Goal: Task Accomplishment & Management: Use online tool/utility

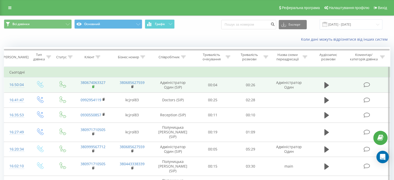
click at [93, 86] on rect at bounding box center [93, 87] width 2 height 2
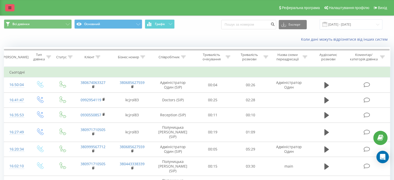
click at [14, 5] on link at bounding box center [9, 7] width 9 height 7
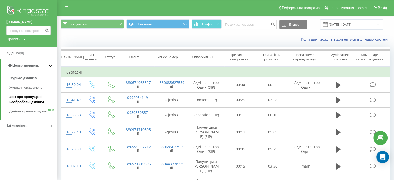
click at [32, 105] on link "Звіт про пропущені необроблені дзвінки" at bounding box center [33, 99] width 48 height 15
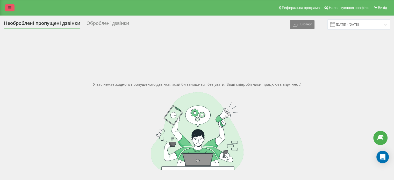
click at [11, 6] on icon at bounding box center [9, 8] width 3 height 4
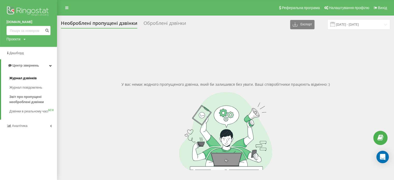
click at [30, 78] on span "Журнал дзвінків" at bounding box center [22, 78] width 27 height 5
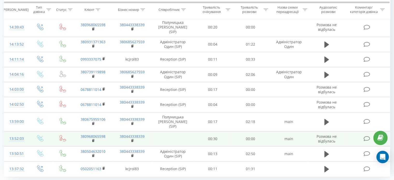
scroll to position [320, 0]
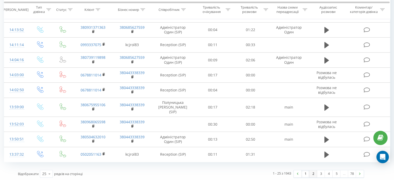
click at [313, 173] on link "2" at bounding box center [313, 173] width 8 height 7
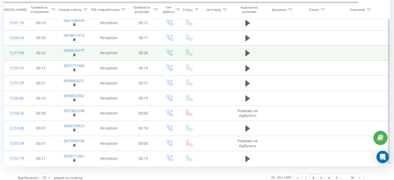
scroll to position [296, 0]
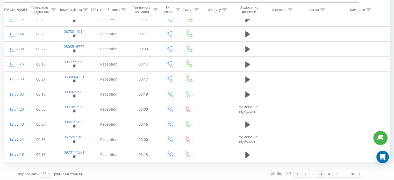
click at [320, 172] on link "3" at bounding box center [321, 173] width 8 height 7
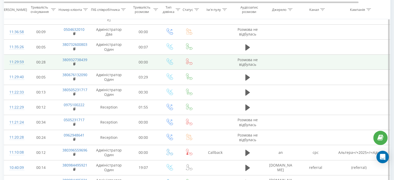
scroll to position [267, 0]
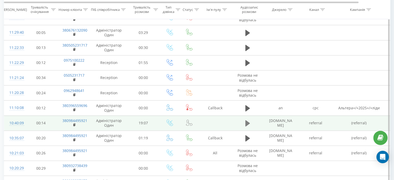
click at [248, 126] on button at bounding box center [248, 123] width 8 height 8
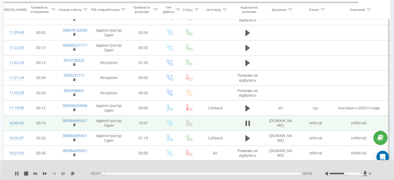
click at [165, 174] on div "00:00" at bounding box center [201, 174] width 197 height 2
click at [167, 175] on div "- 18:58 00:01 00:01" at bounding box center [201, 173] width 222 height 5
click at [175, 173] on div "00:02" at bounding box center [201, 174] width 197 height 2
click at [181, 173] on div "00:00" at bounding box center [201, 174] width 197 height 2
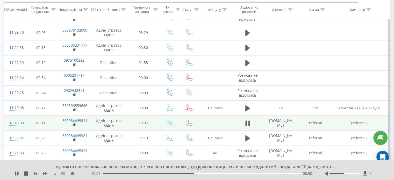
click at [195, 174] on div "08:50" at bounding box center [201, 174] width 197 height 2
click at [204, 174] on div "08:53" at bounding box center [201, 174] width 197 height 2
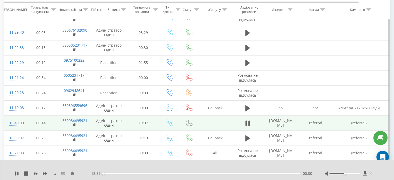
click at [202, 174] on div "00:00" at bounding box center [201, 174] width 197 height 2
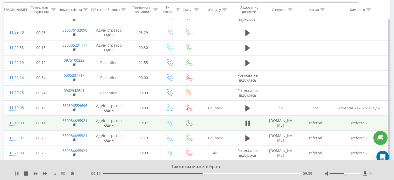
click at [18, 172] on icon at bounding box center [17, 173] width 1 height 4
click at [18, 172] on icon at bounding box center [17, 173] width 4 height 4
click at [17, 174] on icon at bounding box center [17, 173] width 1 height 4
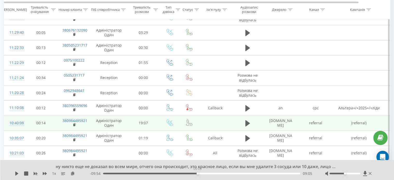
click at [197, 173] on div "09:05" at bounding box center [201, 174] width 197 height 2
click at [17, 174] on icon at bounding box center [16, 173] width 3 height 4
click at [18, 172] on icon at bounding box center [17, 173] width 1 height 4
click at [16, 171] on div "1 x" at bounding box center [52, 173] width 75 height 5
click at [16, 174] on icon at bounding box center [16, 173] width 3 height 4
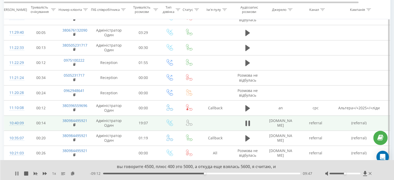
click at [18, 172] on icon at bounding box center [17, 173] width 1 height 4
click at [17, 172] on icon at bounding box center [17, 173] width 4 height 4
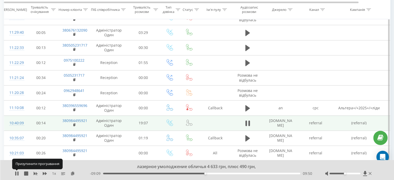
click at [17, 172] on icon at bounding box center [17, 173] width 4 height 4
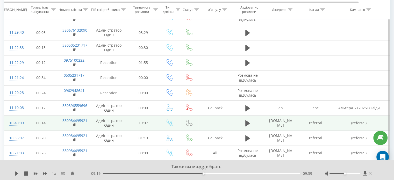
click at [203, 173] on div "09:39" at bounding box center [201, 174] width 197 height 2
click at [17, 174] on icon at bounding box center [16, 173] width 3 height 4
click at [284, 168] on div "вы говорите 4500, плюс 400 это 5000, а откуда еще взялась 5600, я считаю, и" at bounding box center [193, 167] width 286 height 6
click at [358, 174] on div at bounding box center [344, 174] width 31 height 2
click at [203, 174] on div "09:48" at bounding box center [201, 174] width 197 height 2
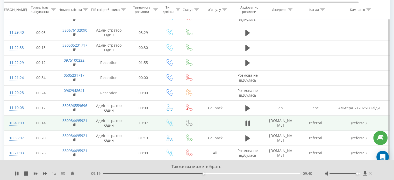
click at [206, 174] on div "09:40" at bounding box center [201, 174] width 197 height 2
click at [15, 176] on div "1 x" at bounding box center [52, 173] width 75 height 5
click at [16, 174] on icon at bounding box center [17, 173] width 4 height 4
click at [17, 173] on icon at bounding box center [16, 173] width 3 height 4
click at [204, 173] on div "09:59" at bounding box center [201, 174] width 197 height 2
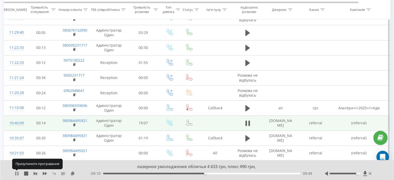
click at [18, 173] on icon at bounding box center [17, 173] width 1 height 4
click at [18, 173] on icon at bounding box center [17, 173] width 4 height 4
click at [200, 172] on div "- 09:06 09:53 09:53" at bounding box center [201, 173] width 222 height 5
click at [200, 173] on div "09:54" at bounding box center [201, 174] width 197 height 2
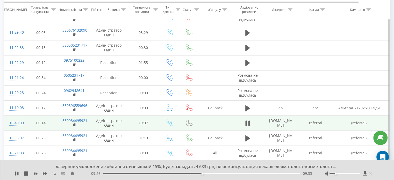
click at [336, 174] on div at bounding box center [344, 174] width 31 height 2
click at [329, 173] on div at bounding box center [344, 174] width 31 height 2
click at [327, 172] on icon at bounding box center [326, 173] width 3 height 4
click at [327, 172] on icon at bounding box center [326, 173] width 1 height 2
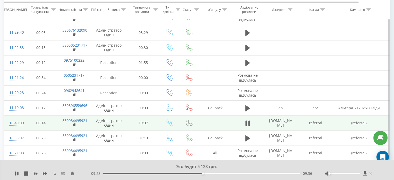
click at [356, 175] on div at bounding box center [349, 173] width 48 height 5
click at [358, 174] on div at bounding box center [344, 174] width 31 height 2
click at [193, 173] on div "09:39" at bounding box center [201, 174] width 197 height 2
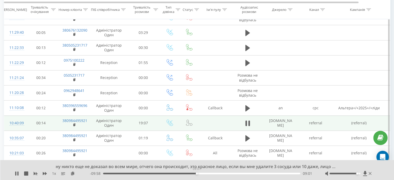
click at [197, 173] on div "09:01" at bounding box center [201, 174] width 197 height 2
click at [15, 175] on div "ну никто еще не доказал во всем мире, отчего она происходит, это красное лицо, …" at bounding box center [197, 170] width 394 height 20
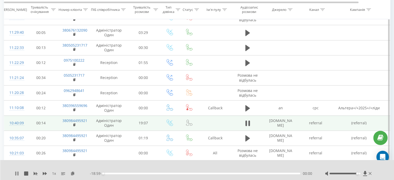
click at [16, 175] on icon at bounding box center [17, 173] width 4 height 4
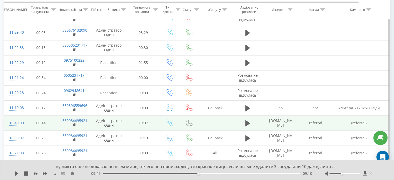
click at [341, 173] on div at bounding box center [344, 174] width 31 height 2
click at [339, 173] on div at bounding box center [344, 174] width 31 height 2
click at [194, 173] on div "09:10" at bounding box center [201, 174] width 197 height 2
click at [16, 173] on icon at bounding box center [16, 173] width 3 height 4
click at [199, 172] on div "- 10:08 08:50 08:50" at bounding box center [201, 173] width 222 height 5
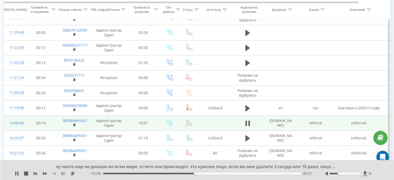
click at [199, 174] on div "08:51" at bounding box center [201, 174] width 197 height 2
click at [186, 174] on div "- 09:44 09:14 09:14" at bounding box center [201, 173] width 222 height 5
click at [195, 173] on div "08:50" at bounding box center [201, 174] width 197 height 2
click at [207, 172] on div "- 10:08 08:50 08:50" at bounding box center [201, 173] width 222 height 5
click at [207, 174] on div "10:00" at bounding box center [201, 174] width 197 height 2
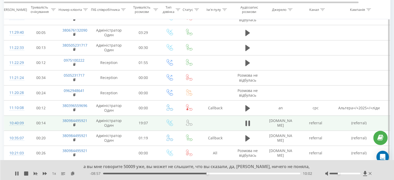
click at [19, 176] on div "1 x" at bounding box center [52, 173] width 75 height 5
click at [19, 174] on icon at bounding box center [17, 173] width 4 height 4
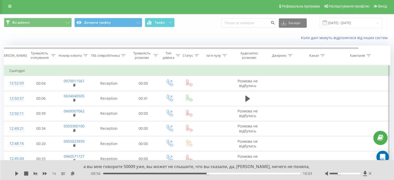
scroll to position [0, 0]
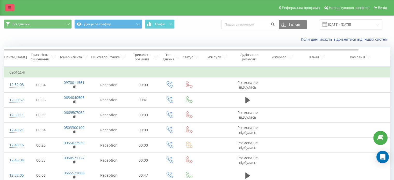
click at [9, 9] on icon at bounding box center [9, 8] width 3 height 4
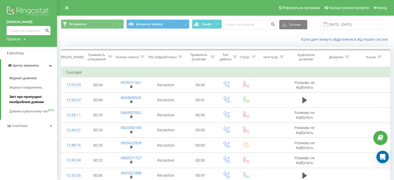
click at [22, 97] on span "Звіт про пропущені необроблені дзвінки" at bounding box center [31, 99] width 45 height 10
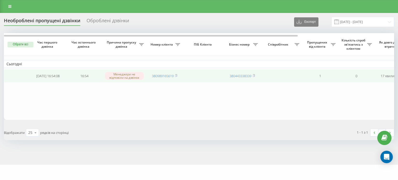
click at [177, 75] on td "380989165619" at bounding box center [164, 76] width 36 height 14
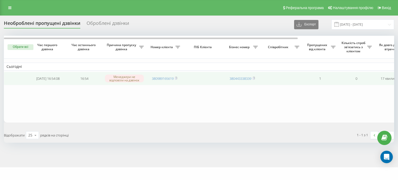
click at [178, 78] on td "380989165619" at bounding box center [164, 79] width 36 height 14
click at [176, 78] on rect at bounding box center [176, 78] width 2 height 2
click at [176, 77] on icon at bounding box center [176, 78] width 2 height 3
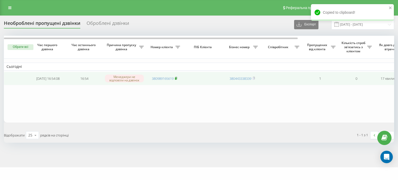
click at [177, 78] on icon at bounding box center [176, 78] width 2 height 2
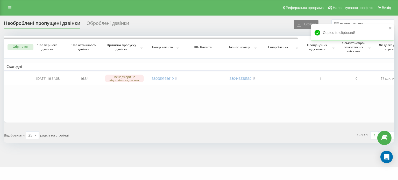
click at [17, 44] on button "Обрати всі" at bounding box center [21, 47] width 26 height 6
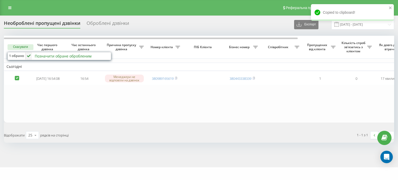
click at [60, 57] on div "Позначити обране обробленим" at bounding box center [63, 56] width 57 height 5
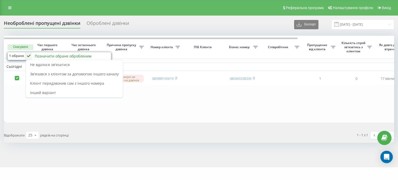
click at [80, 73] on span "Зв'язався з клієнтом за допомогою іншого каналу" at bounding box center [74, 73] width 89 height 5
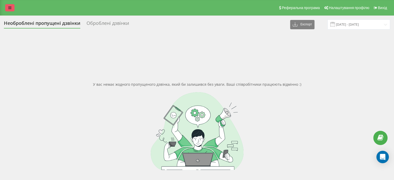
click at [10, 9] on icon at bounding box center [9, 8] width 3 height 4
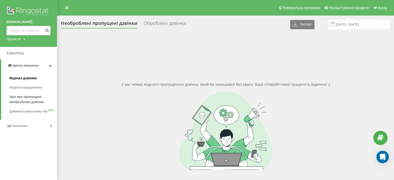
click at [30, 78] on span "Журнал дзвінків" at bounding box center [22, 78] width 27 height 5
